Goal: Transaction & Acquisition: Purchase product/service

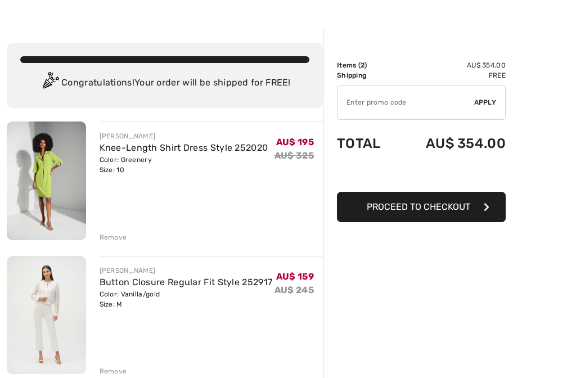
scroll to position [26, 0]
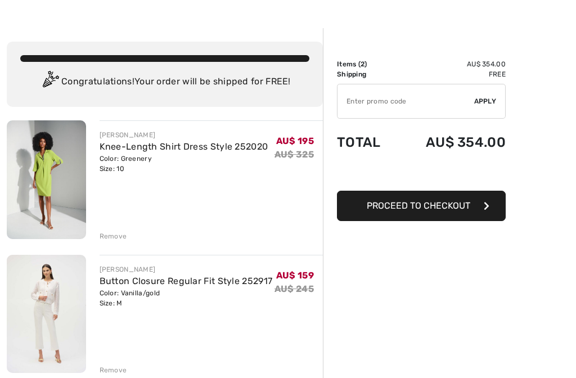
click at [54, 171] on img at bounding box center [46, 180] width 79 height 119
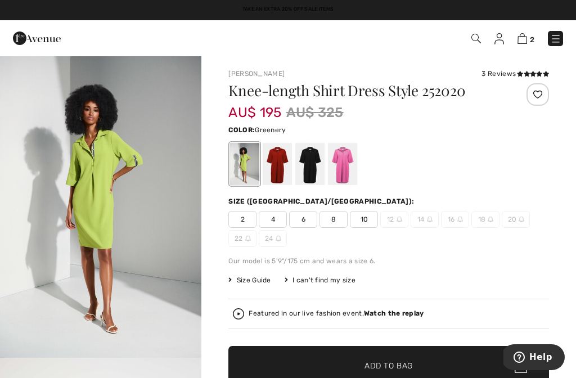
click at [102, 199] on img "1 / 6" at bounding box center [100, 206] width 201 height 303
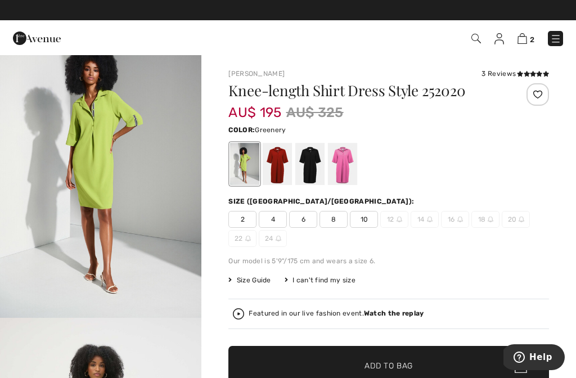
scroll to position [41, 0]
click at [524, 36] on img at bounding box center [523, 38] width 10 height 11
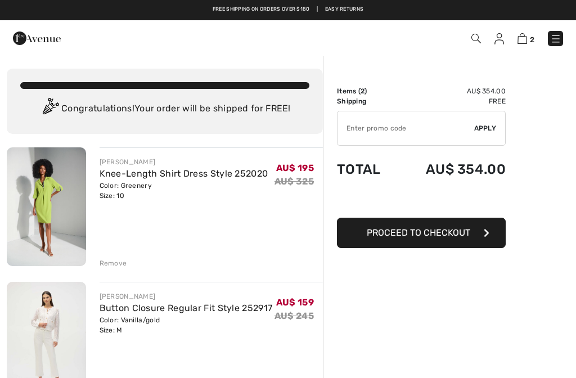
click at [57, 318] on img at bounding box center [46, 341] width 79 height 118
